Goal: Information Seeking & Learning: Understand process/instructions

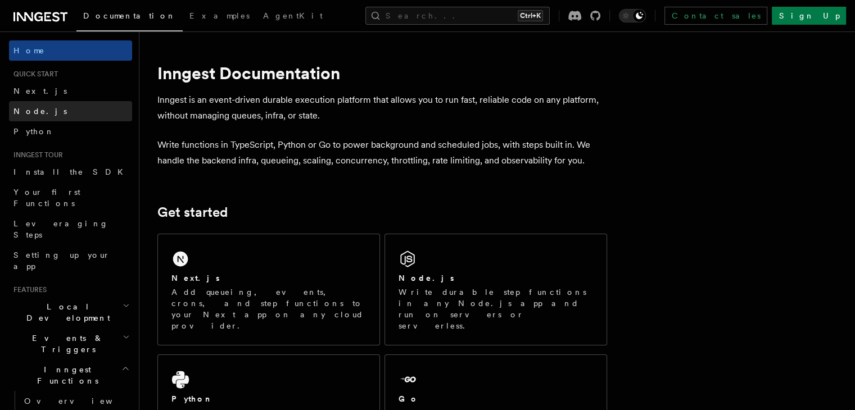
click at [74, 104] on link "Node.js" at bounding box center [70, 111] width 123 height 20
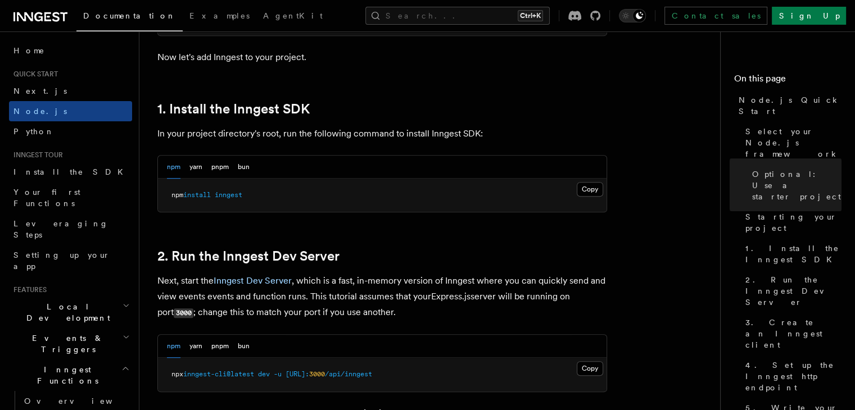
scroll to position [674, 0]
click at [593, 196] on pre "npm install inngest" at bounding box center [382, 196] width 448 height 34
click at [593, 180] on pre "npm install inngest" at bounding box center [382, 196] width 448 height 34
click at [590, 189] on button "Copy Copied" at bounding box center [589, 189] width 26 height 15
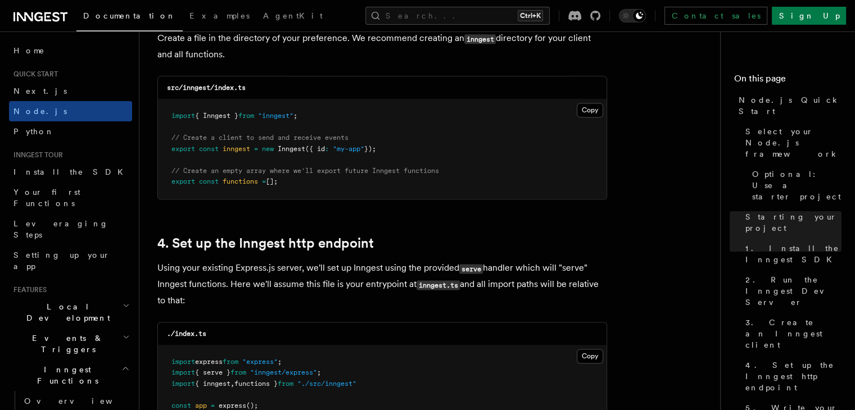
scroll to position [1517, 0]
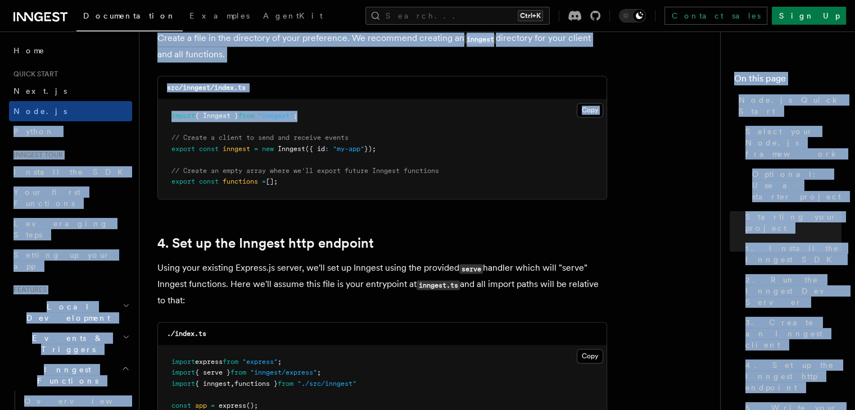
drag, startPoint x: 319, startPoint y: 114, endPoint x: 134, endPoint y: 113, distance: 184.8
click at [258, 115] on span at bounding box center [256, 116] width 4 height 8
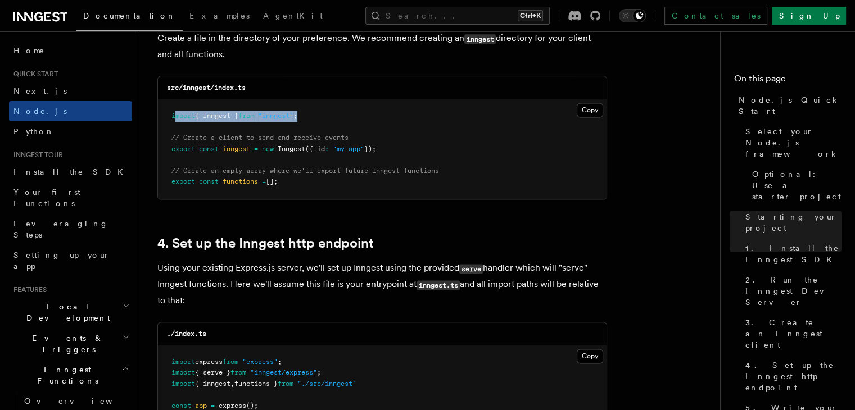
drag, startPoint x: 173, startPoint y: 117, endPoint x: 333, endPoint y: 117, distance: 159.6
click at [333, 117] on pre "import { Inngest } from "inngest" ; // Create a client to send and receive even…" at bounding box center [382, 148] width 448 height 99
copy span "mport { Inngest } from "inngest" ;"
drag, startPoint x: 169, startPoint y: 117, endPoint x: 378, endPoint y: 117, distance: 209.0
click at [378, 117] on pre "import { Inngest } from "inngest" ; // Create a client to send and receive even…" at bounding box center [382, 148] width 448 height 99
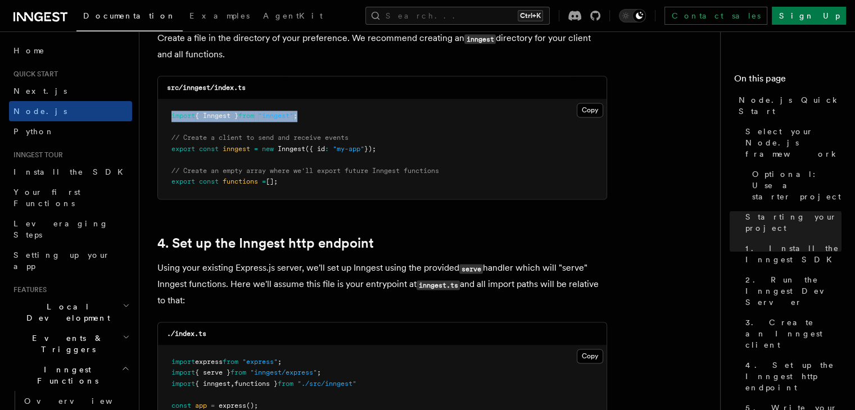
copy span "import { Inngest } from "inngest" ;"
drag, startPoint x: 171, startPoint y: 147, endPoint x: 422, endPoint y: 147, distance: 251.1
click at [422, 147] on pre "import { Inngest } from "inngest" ; // Create a client to send and receive even…" at bounding box center [382, 148] width 448 height 99
copy span "export const inngest = new Inngest ({ id : "my-app" });"
drag, startPoint x: 173, startPoint y: 139, endPoint x: 420, endPoint y: 148, distance: 246.8
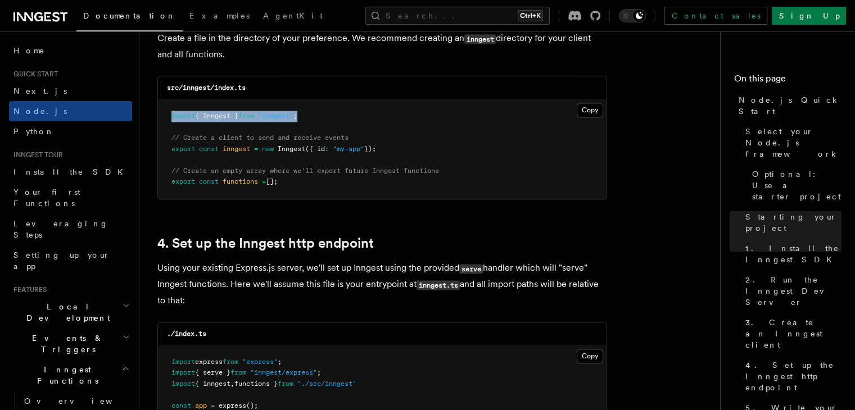
click at [420, 148] on pre "import { Inngest } from "inngest" ; // Create a client to send and receive even…" at bounding box center [382, 148] width 448 height 99
click at [174, 134] on pre "import { Inngest } from "inngest" ; // Create a client to send and receive even…" at bounding box center [382, 148] width 448 height 99
drag, startPoint x: 172, startPoint y: 135, endPoint x: 542, endPoint y: 155, distance: 369.6
click at [542, 155] on pre "import { Inngest } from "inngest" ; // Create a client to send and receive even…" at bounding box center [382, 148] width 448 height 99
copy code "// Create a client to send and receive events export const inngest = new Innges…"
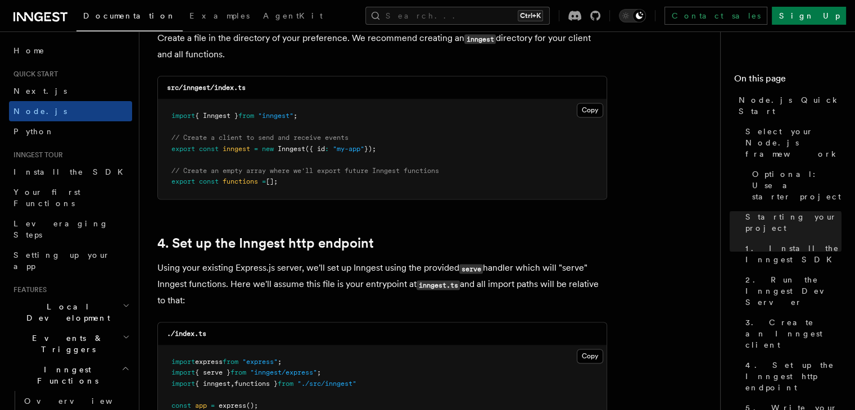
drag, startPoint x: 291, startPoint y: 183, endPoint x: 171, endPoint y: 176, distance: 120.4
click at [171, 176] on pre "import { Inngest } from "inngest" ; // Create a client to send and receive even…" at bounding box center [382, 148] width 448 height 99
copy code "// Create an empty array where we'll export future Inngest functions export con…"
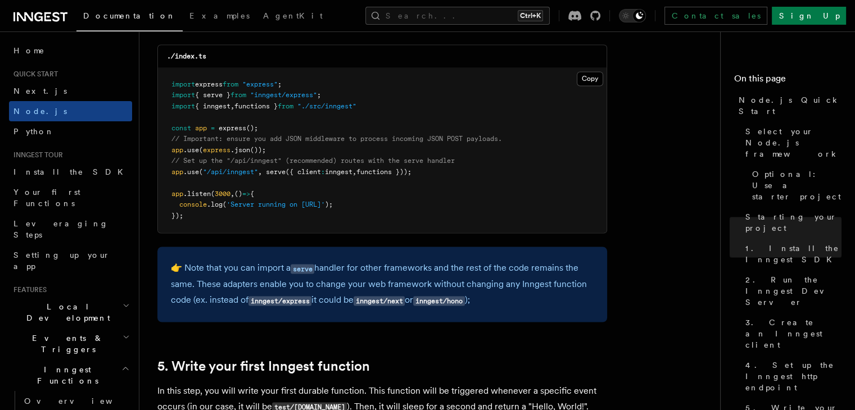
scroll to position [1798, 0]
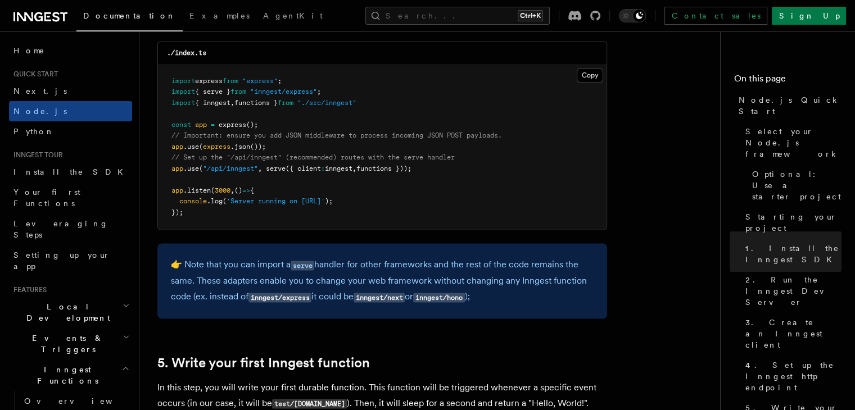
click at [299, 212] on pre "import express from "express" ; import { serve } from "inngest/express" ; impor…" at bounding box center [382, 147] width 448 height 165
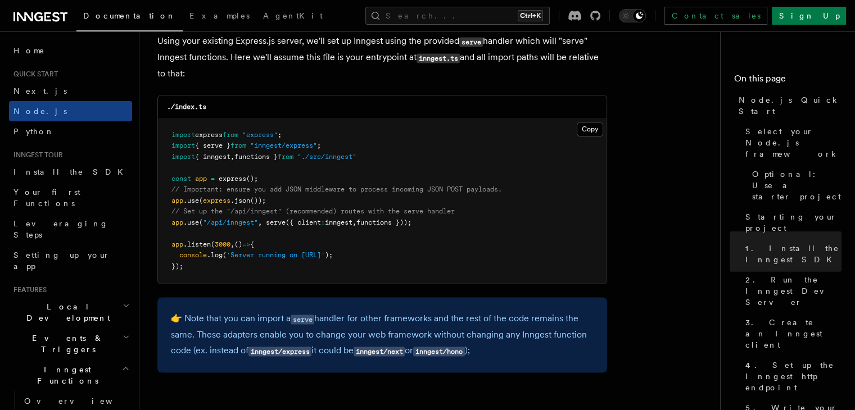
scroll to position [1742, 0]
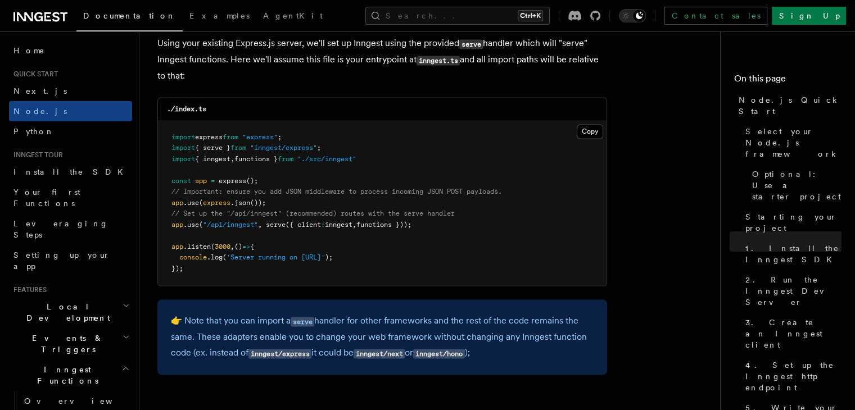
drag, startPoint x: 269, startPoint y: 227, endPoint x: 474, endPoint y: 224, distance: 205.7
click at [474, 224] on pre "import express from "express" ; import { serve } from "inngest/express" ; impor…" at bounding box center [382, 203] width 448 height 165
copy span "serve ({ client : inngest , functions }));"
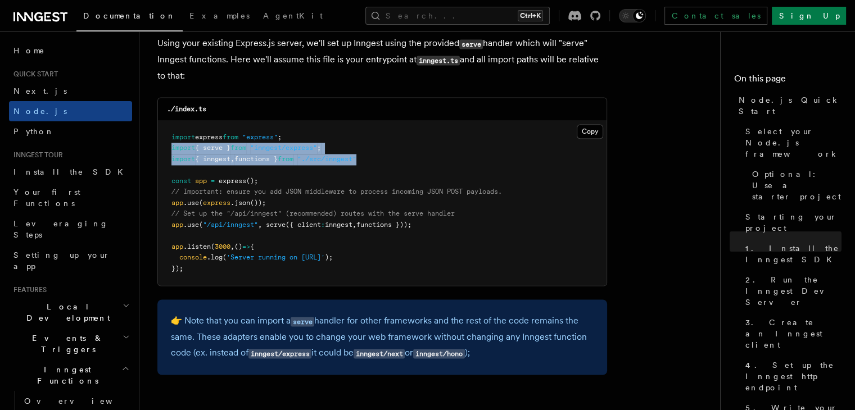
drag, startPoint x: 379, startPoint y: 163, endPoint x: 170, endPoint y: 150, distance: 209.4
click at [170, 150] on pre "import express from "express" ; import { serve } from "inngest/express" ; impor…" at bounding box center [382, 203] width 448 height 165
copy code "import { serve } from "inngest/express" ; import { inngest , functions } from "…"
